Goal: Ask a question

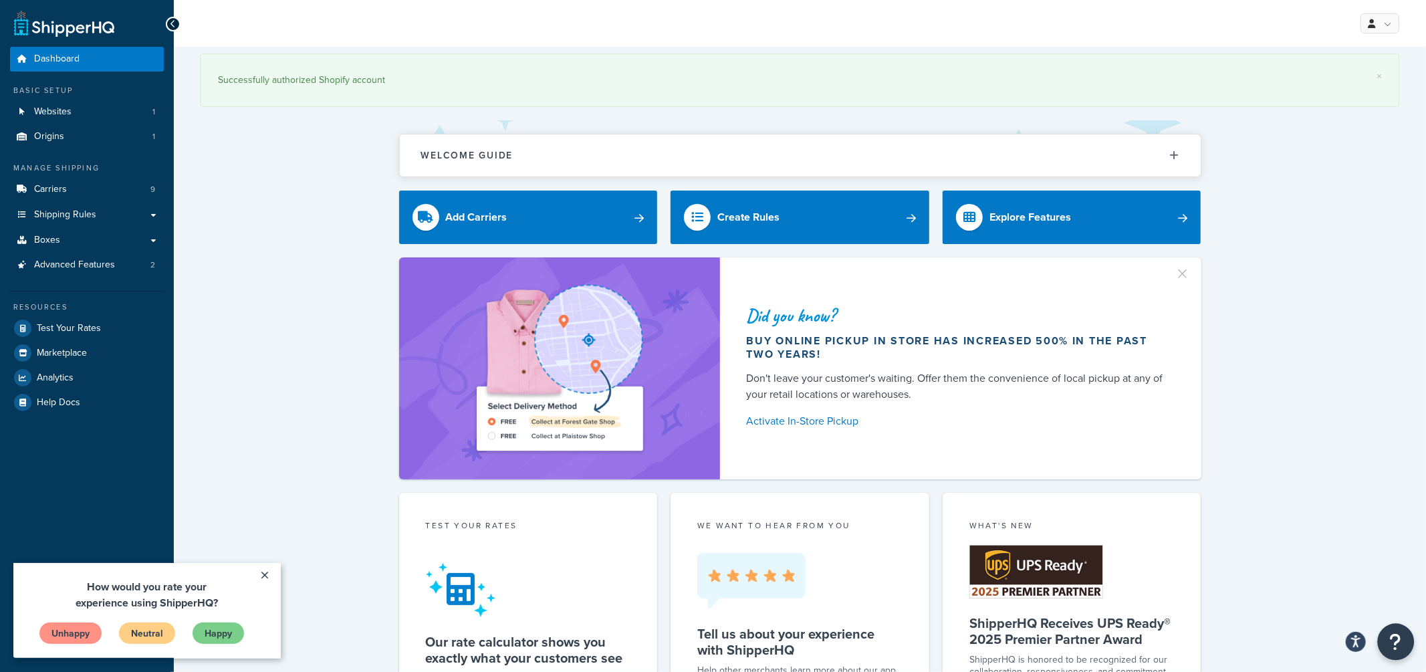
click at [1395, 643] on icon "Open Resource Center" at bounding box center [1396, 642] width 13 height 19
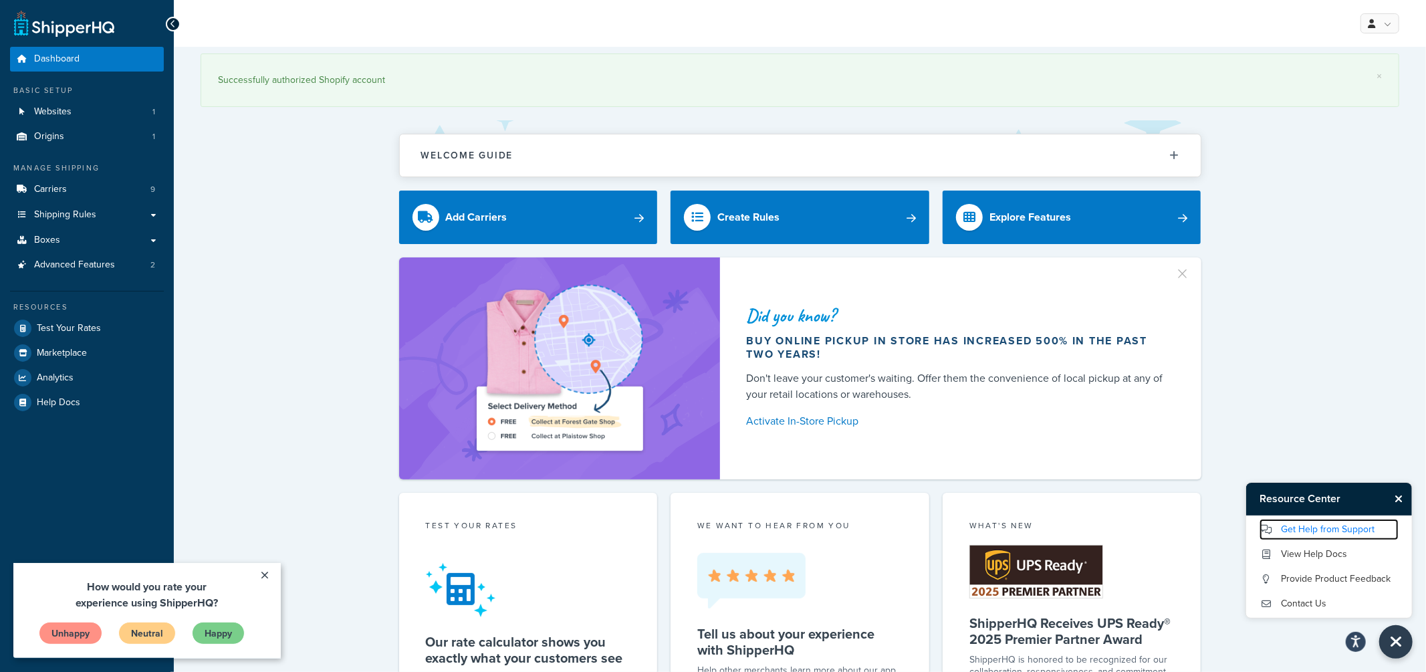
click at [1350, 529] on link "Get Help from Support" at bounding box center [1329, 529] width 139 height 21
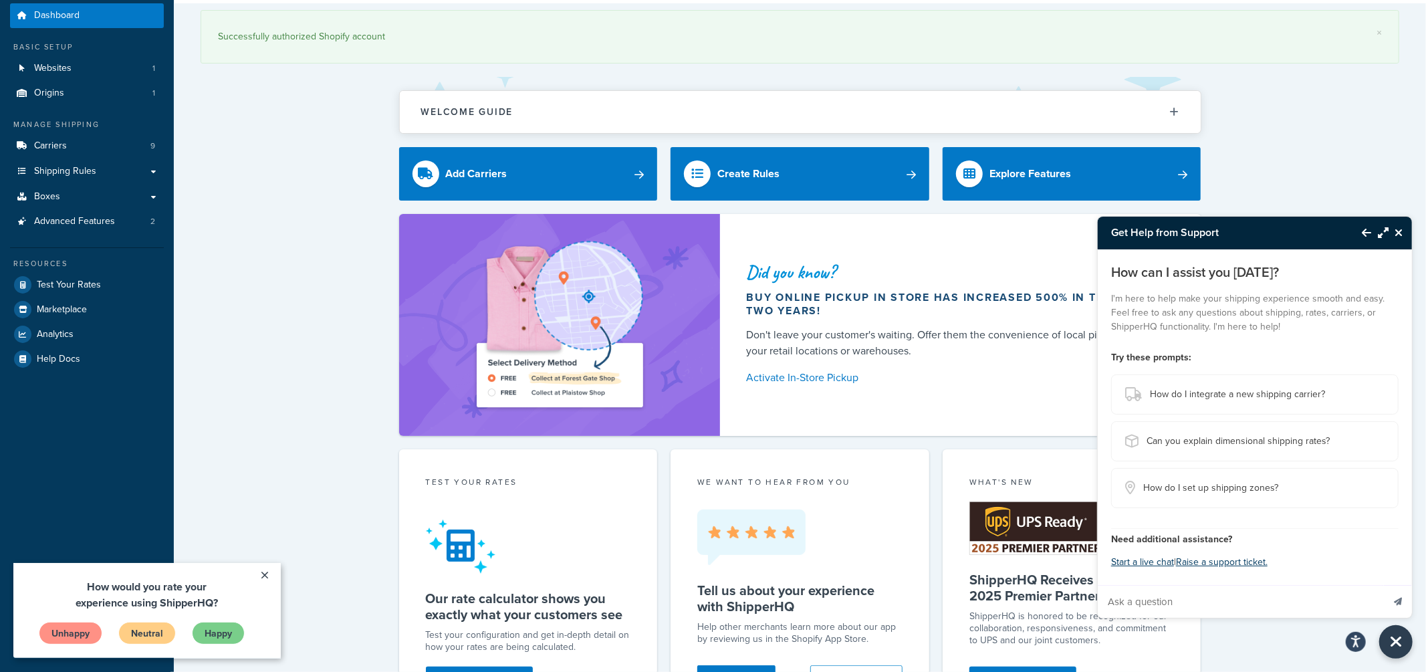
scroll to position [46, 0]
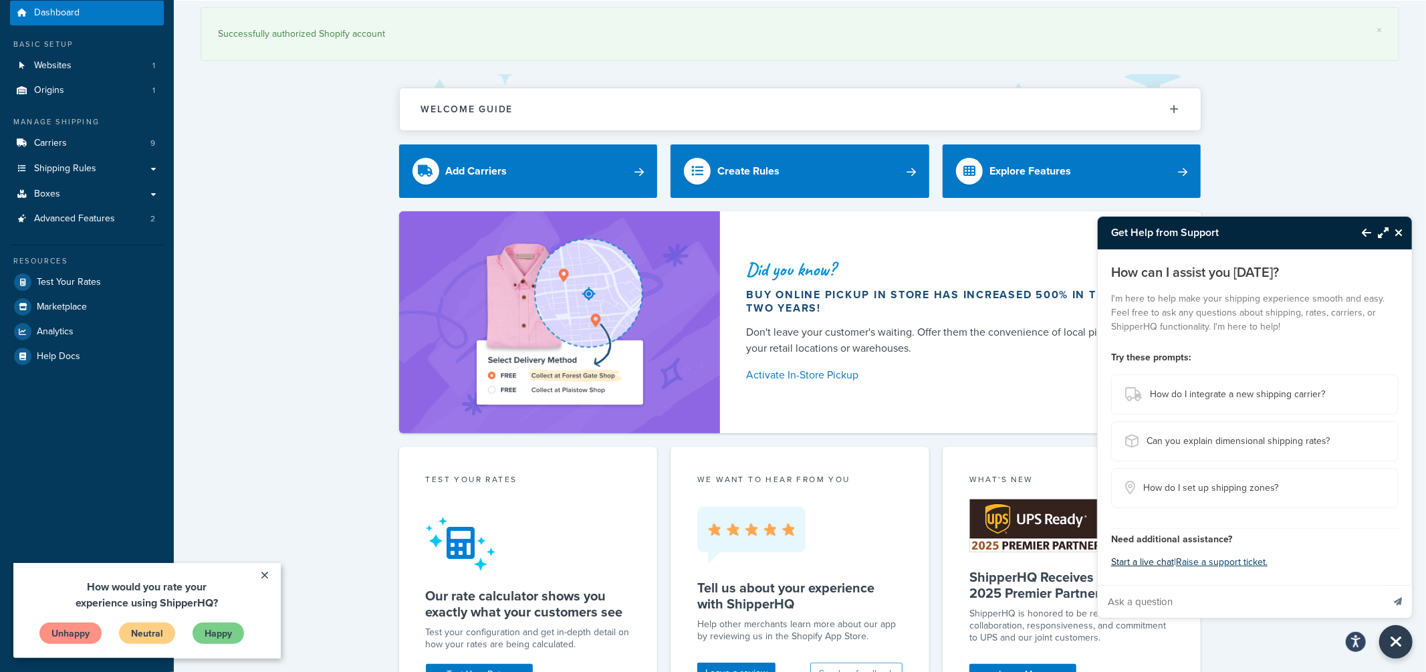
click at [1158, 558] on button "Start a live chat" at bounding box center [1142, 562] width 63 height 19
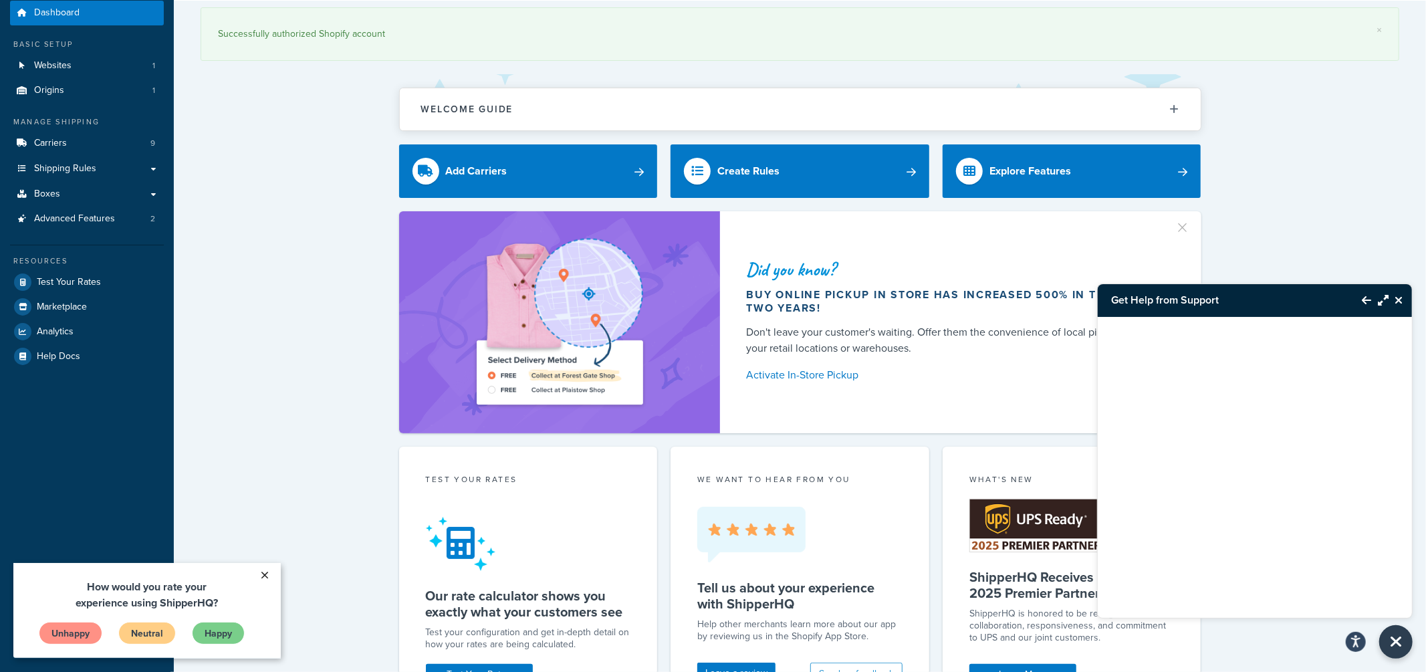
click at [264, 576] on link "×" at bounding box center [264, 574] width 23 height 24
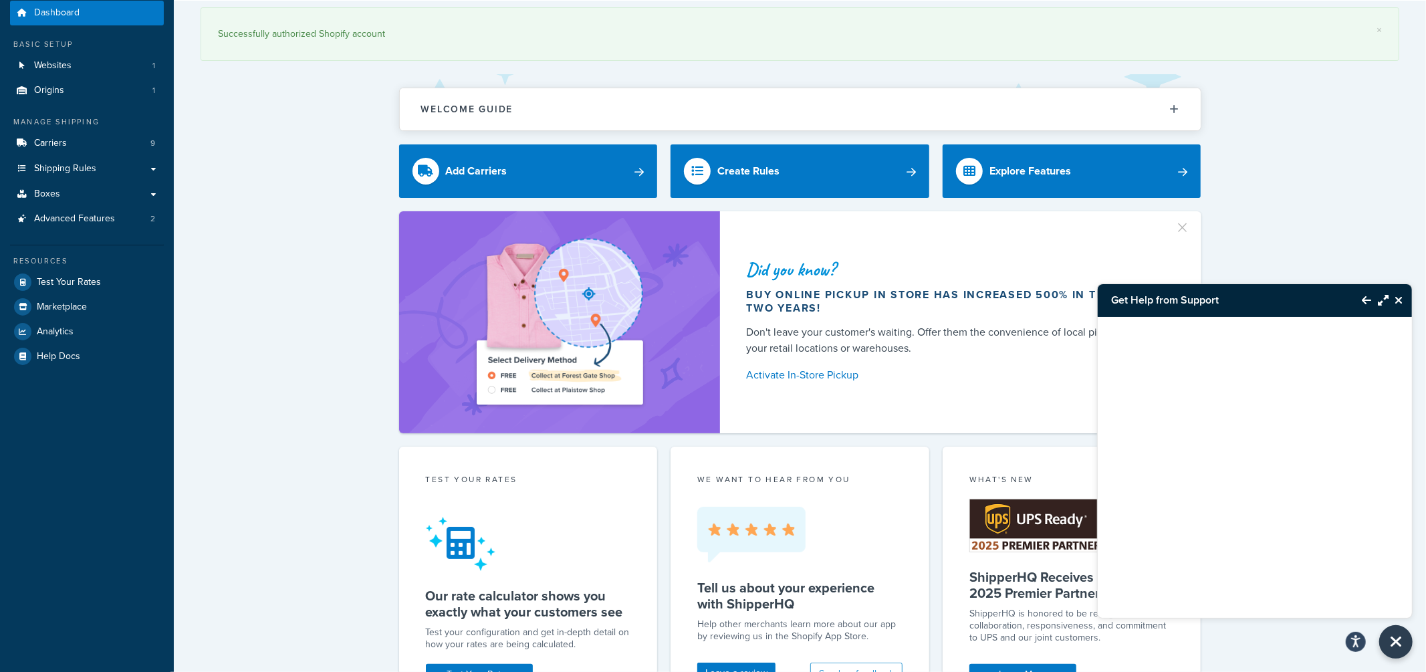
click at [1268, 467] on div at bounding box center [1255, 450] width 314 height 267
click at [1333, 301] on h3 "Get Help from Support" at bounding box center [1223, 300] width 251 height 32
click at [1400, 302] on icon "Close Resource Center" at bounding box center [1399, 300] width 8 height 11
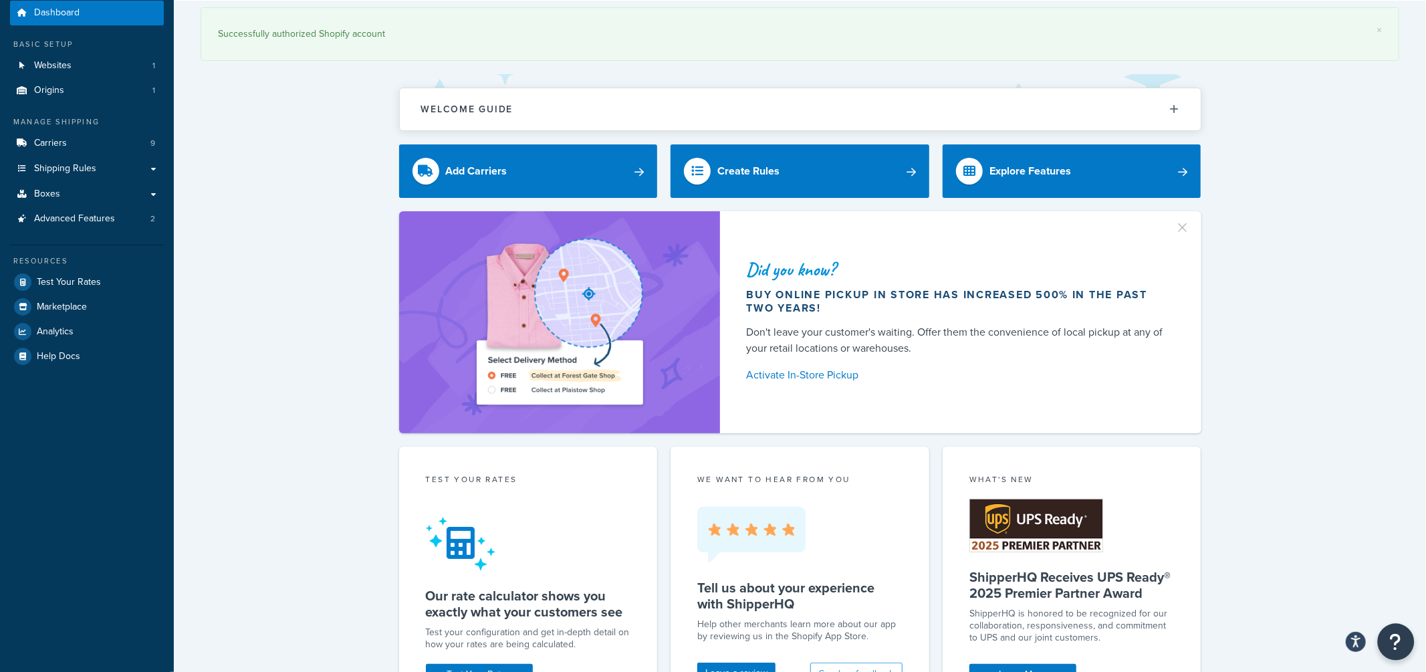
click at [1395, 636] on icon "Open Resource Center" at bounding box center [1396, 642] width 13 height 19
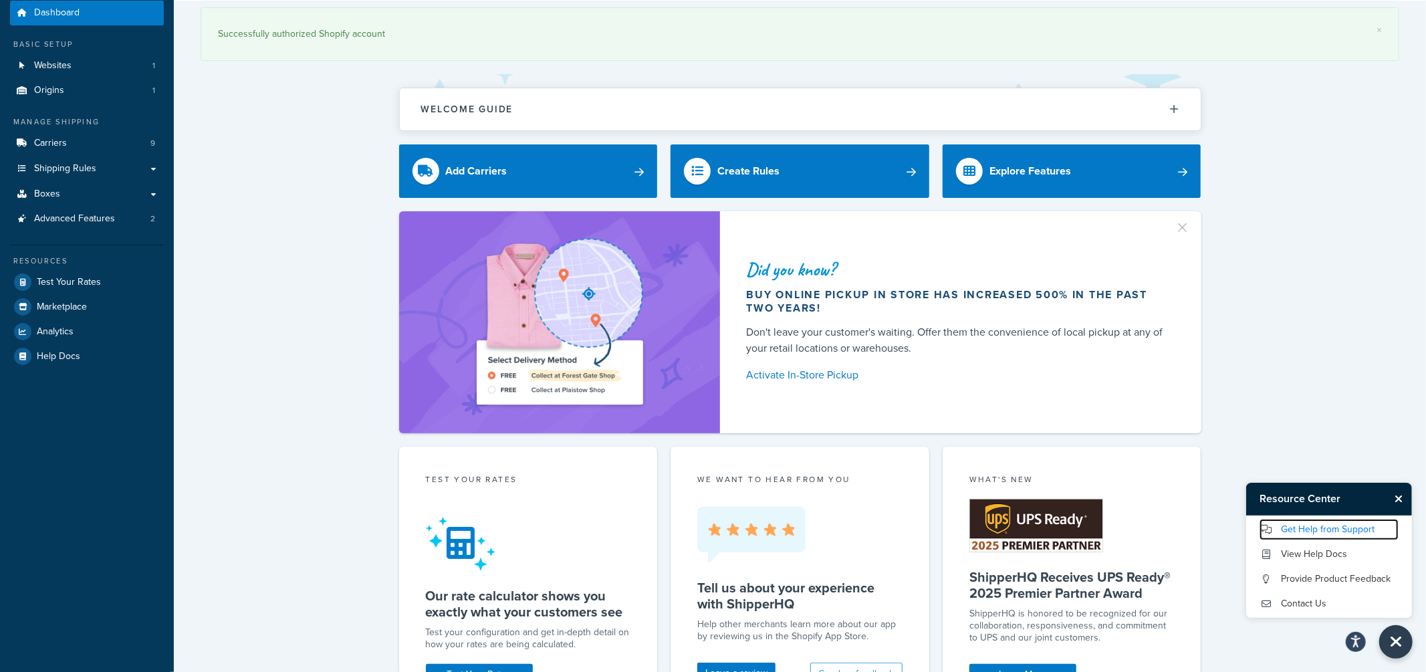
click at [1325, 528] on link "Get Help from Support" at bounding box center [1329, 529] width 139 height 21
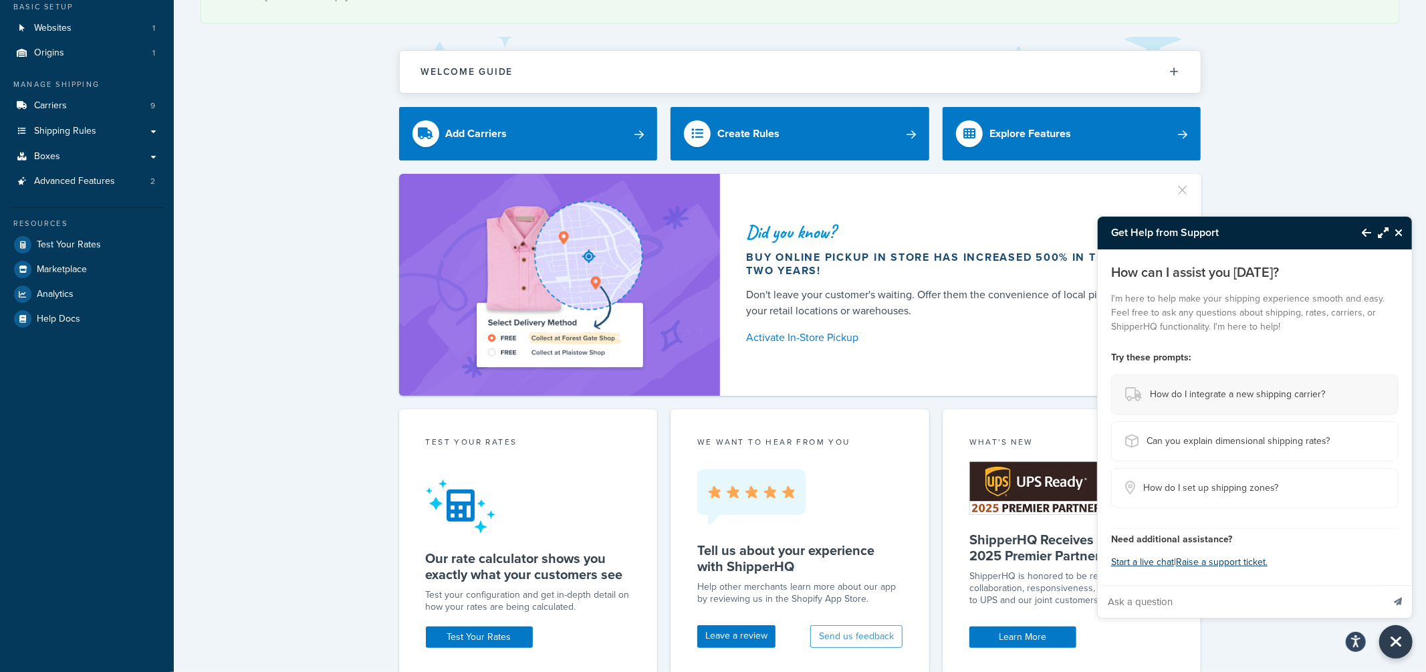
scroll to position [84, 0]
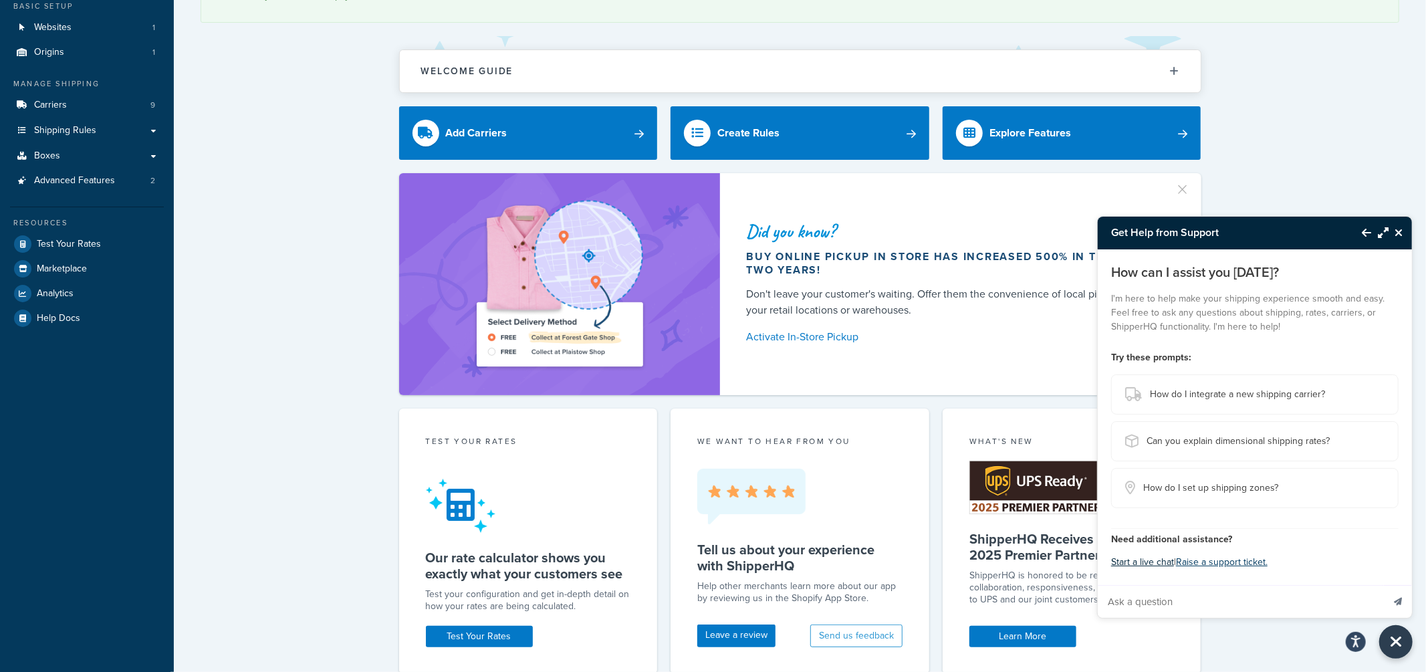
click at [1152, 560] on button "Start a live chat" at bounding box center [1142, 562] width 63 height 19
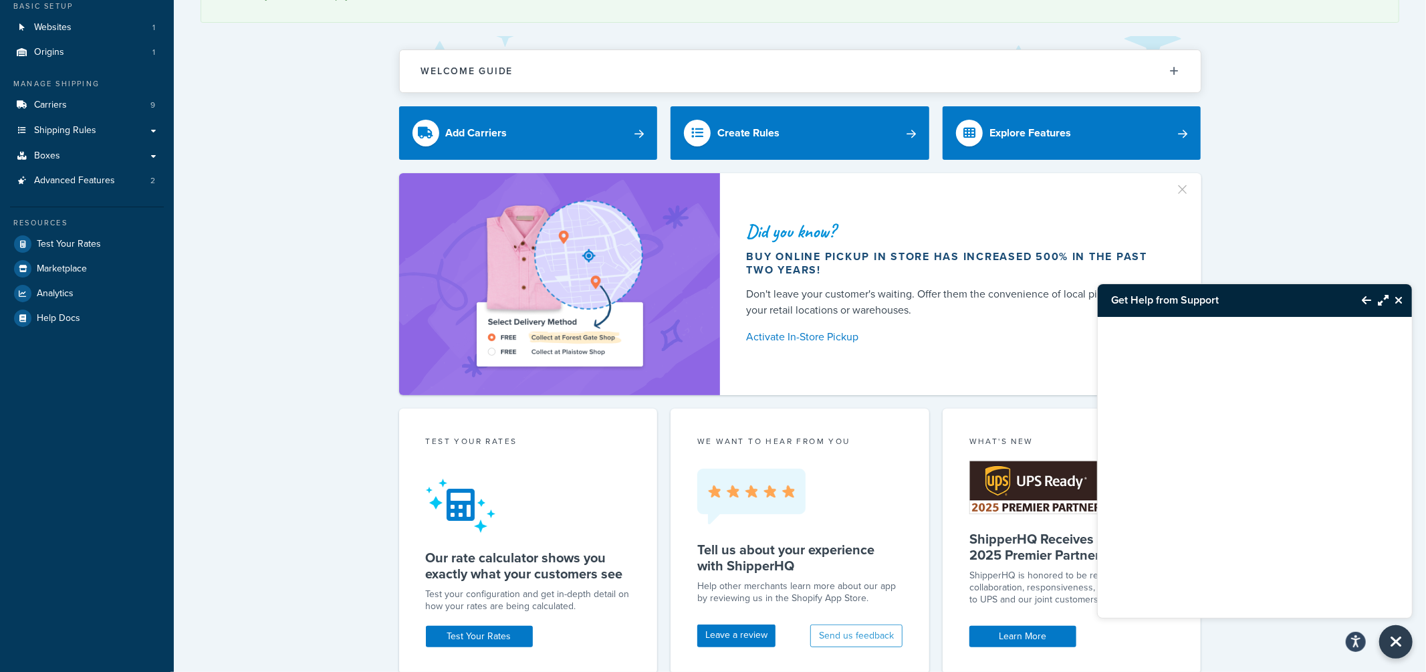
click at [1280, 424] on div at bounding box center [1255, 450] width 314 height 267
click at [1266, 447] on div at bounding box center [1255, 450] width 314 height 267
click at [1402, 300] on icon "Close Resource Center" at bounding box center [1399, 300] width 8 height 11
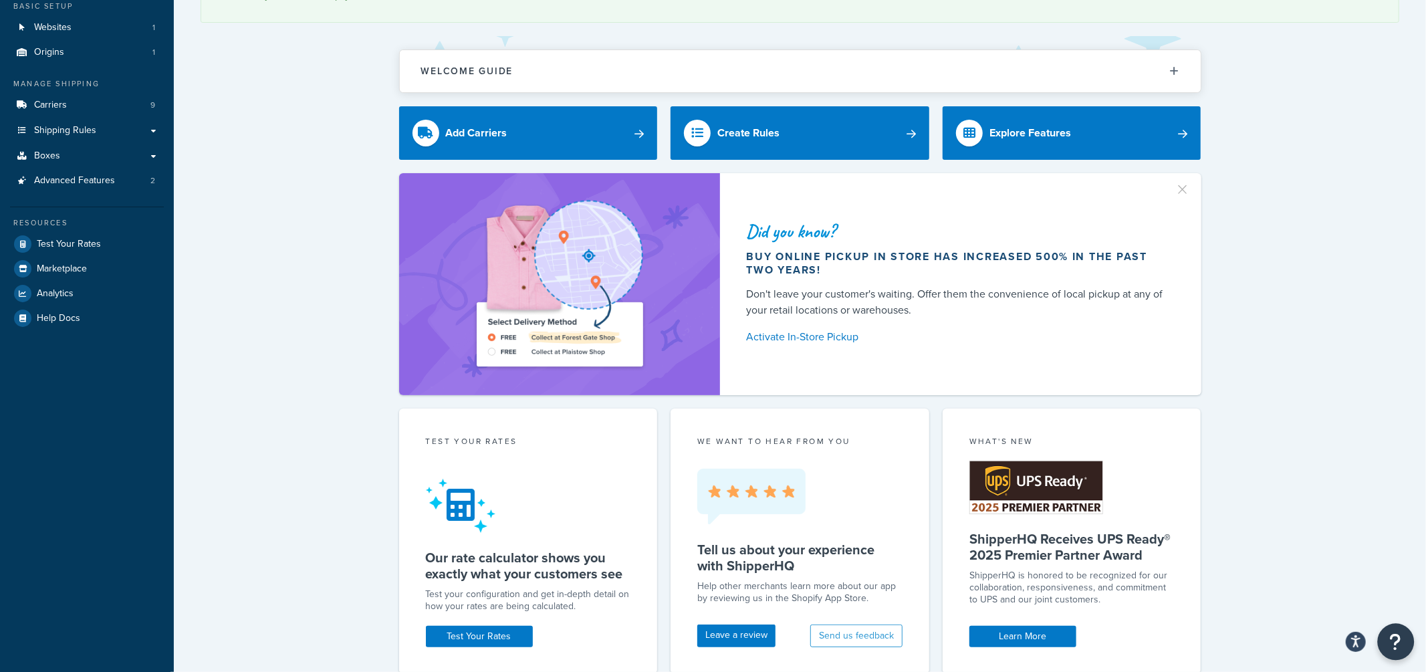
click at [1407, 642] on button "Open Resource Center" at bounding box center [1396, 642] width 37 height 37
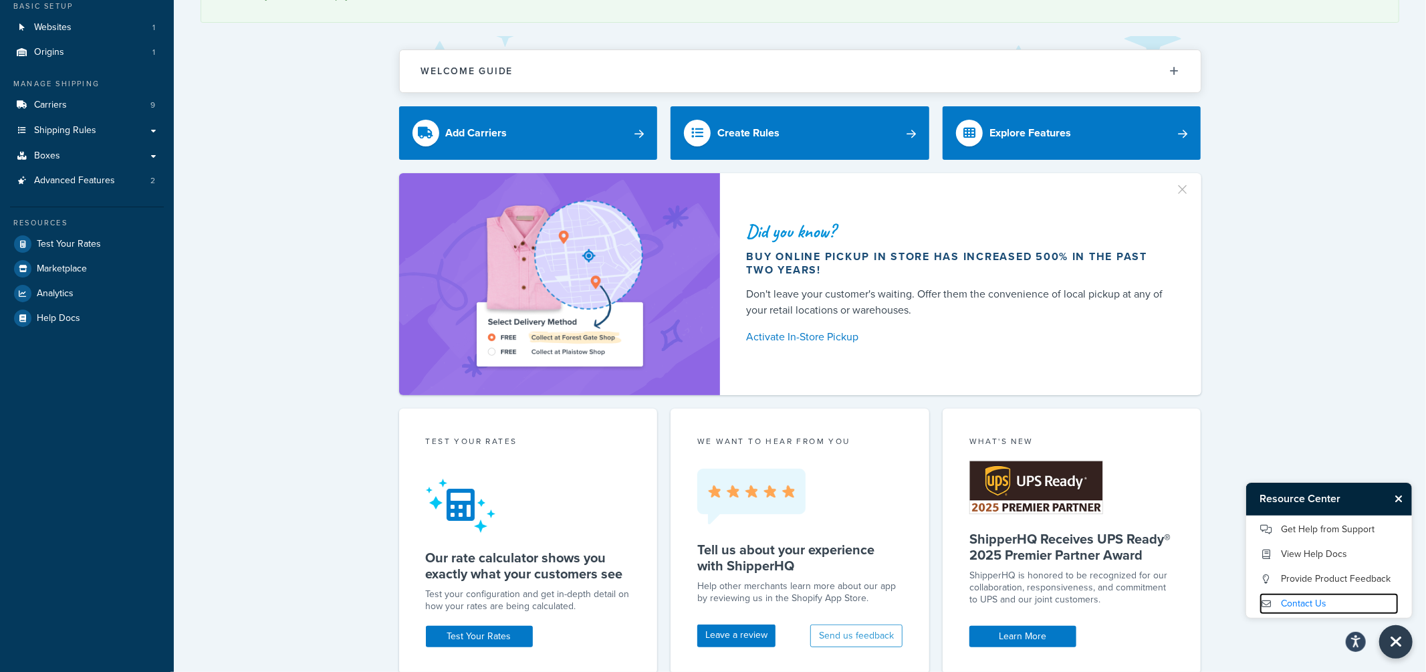
click at [1303, 601] on link "Contact Us" at bounding box center [1329, 603] width 139 height 21
click at [1311, 529] on link "Get Help from Support" at bounding box center [1329, 529] width 139 height 21
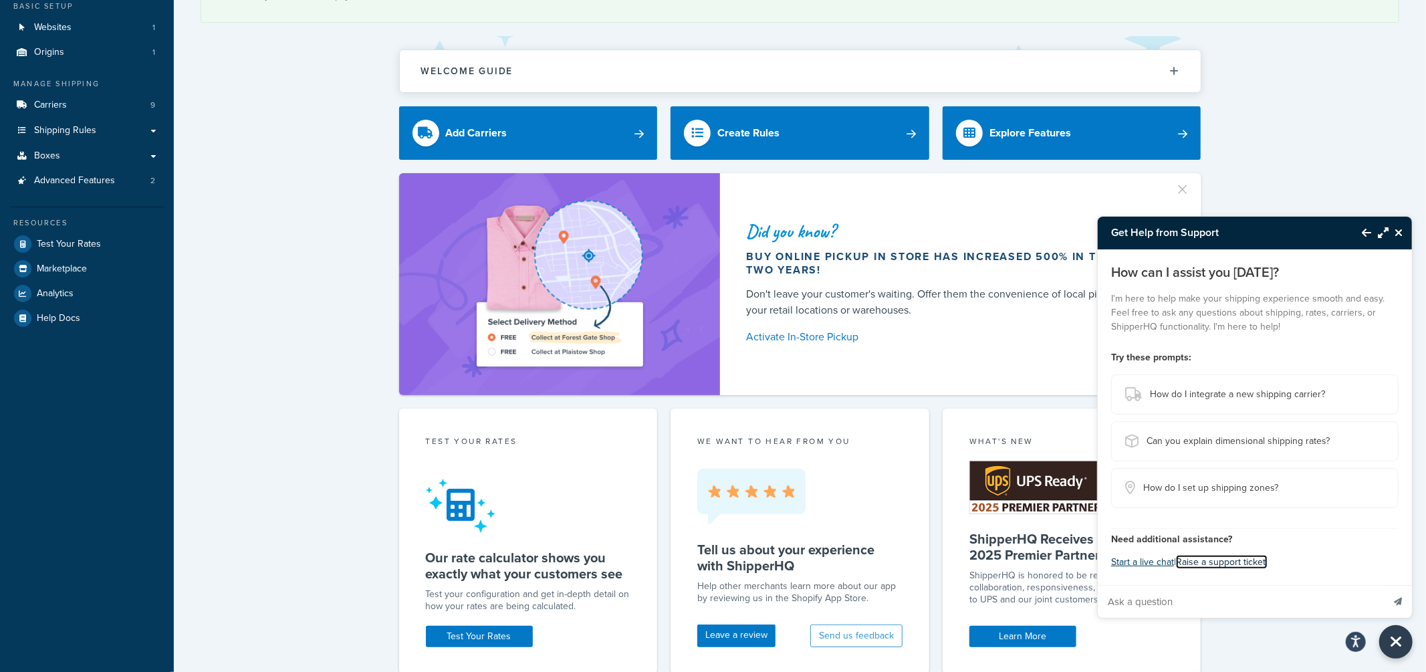
click at [1212, 562] on link "Raise a support ticket." at bounding box center [1222, 562] width 92 height 14
